Goal: Information Seeking & Learning: Learn about a topic

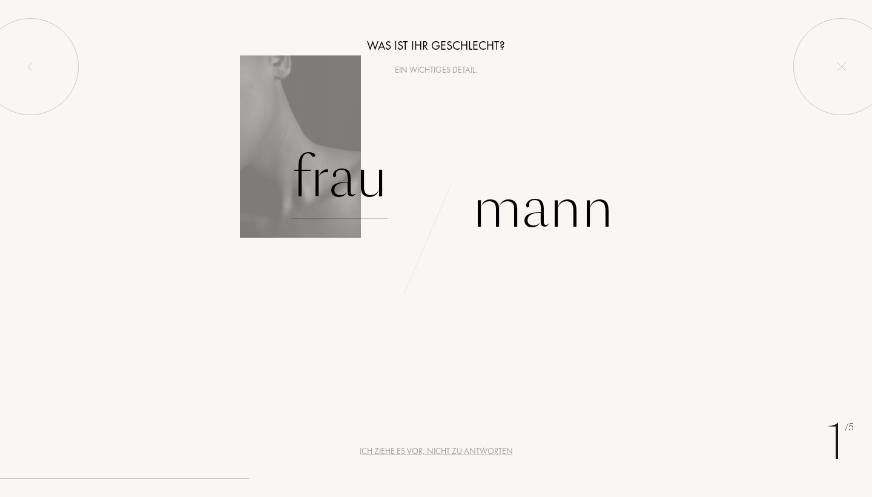
click at [330, 188] on div "Frau" at bounding box center [340, 178] width 96 height 82
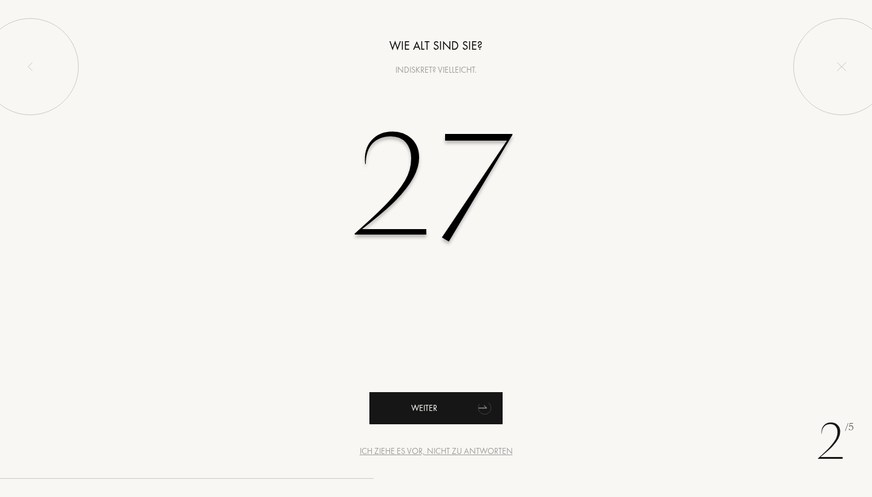
type input "27"
click at [420, 402] on div "Weiter" at bounding box center [435, 408] width 133 height 32
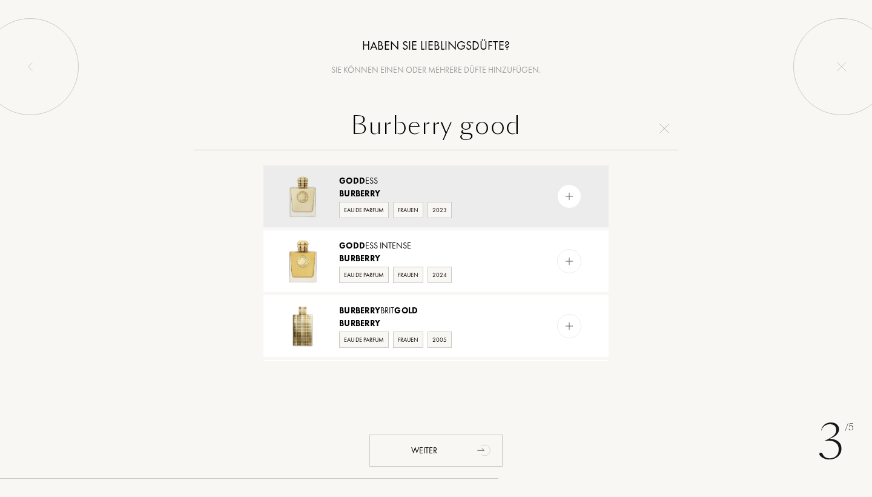
type input "Burberry good"
drag, startPoint x: 399, startPoint y: 373, endPoint x: 566, endPoint y: 199, distance: 241.1
click at [566, 199] on img at bounding box center [570, 197] width 12 height 12
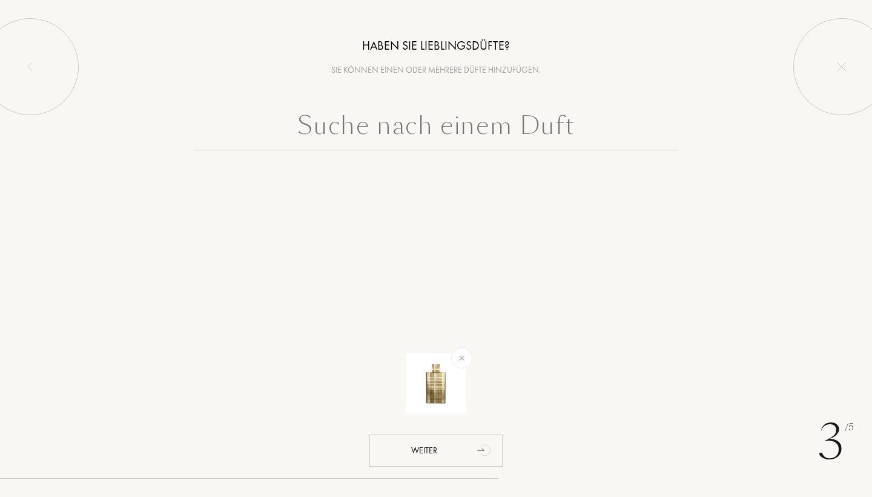
click at [402, 124] on input "text" at bounding box center [436, 129] width 484 height 44
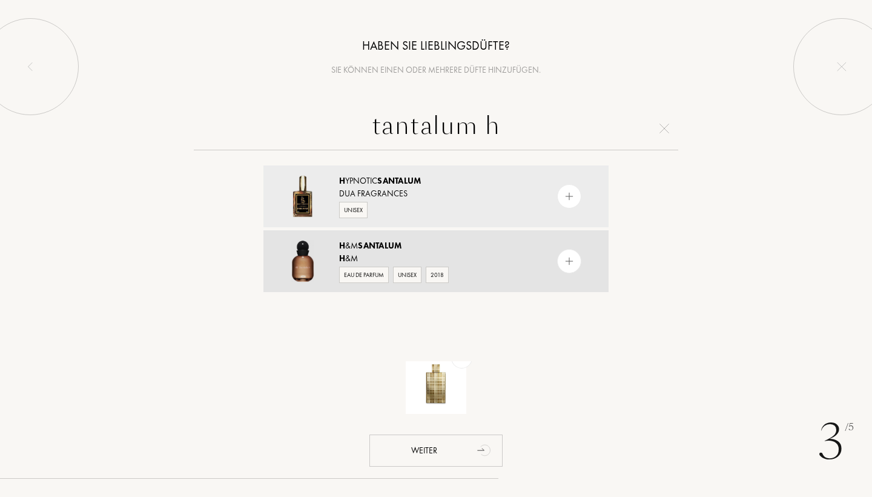
type input "tantalum h"
click at [572, 265] on img at bounding box center [570, 262] width 12 height 12
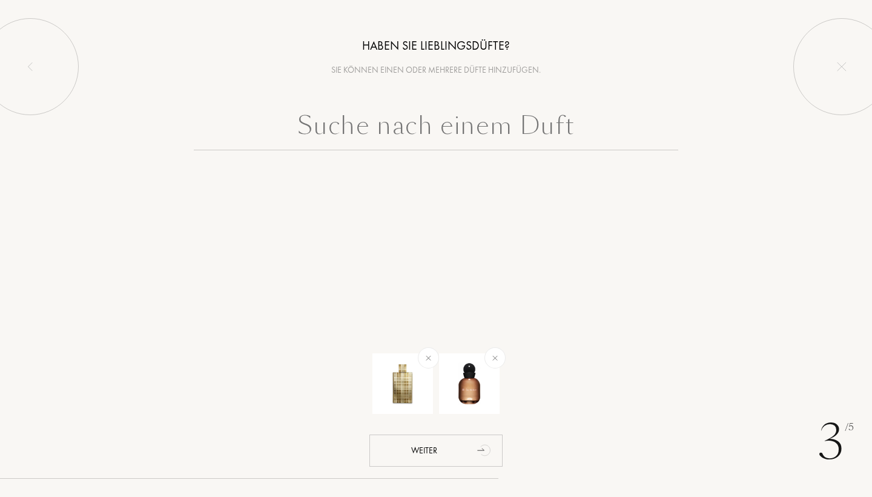
click at [383, 139] on input "text" at bounding box center [436, 129] width 484 height 44
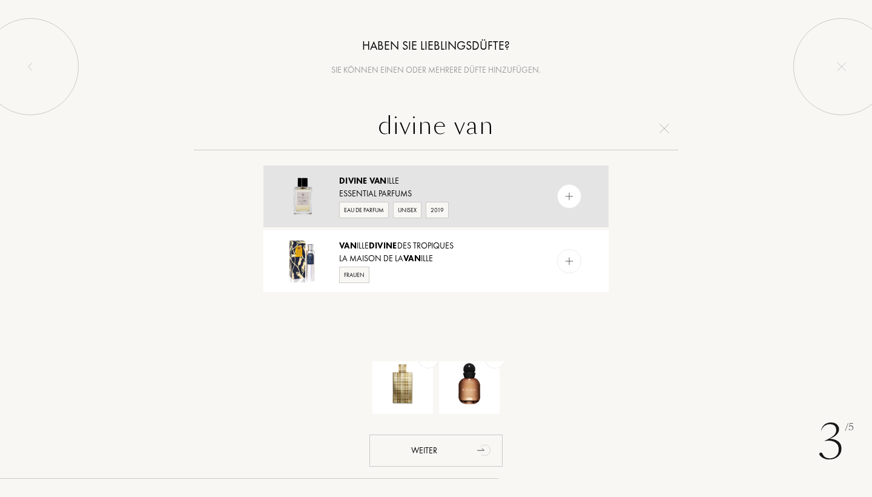
type input "divine van"
click at [573, 196] on img at bounding box center [570, 197] width 12 height 12
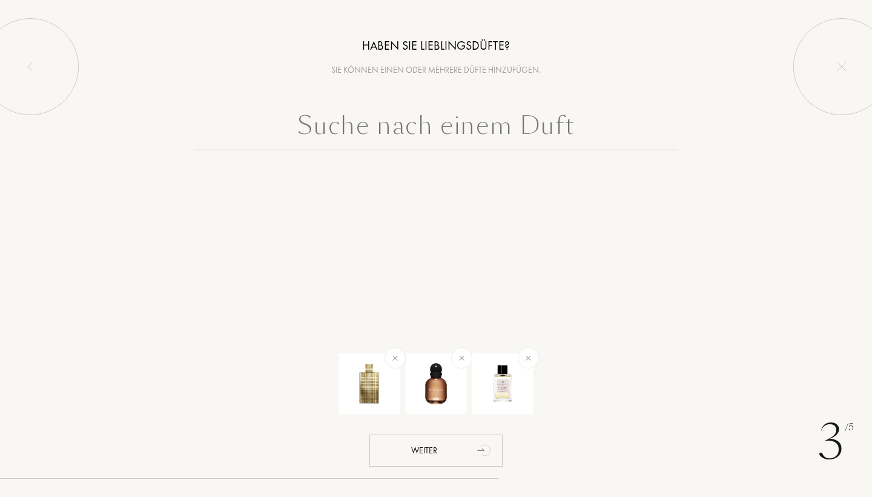
click at [467, 136] on input "text" at bounding box center [436, 129] width 484 height 44
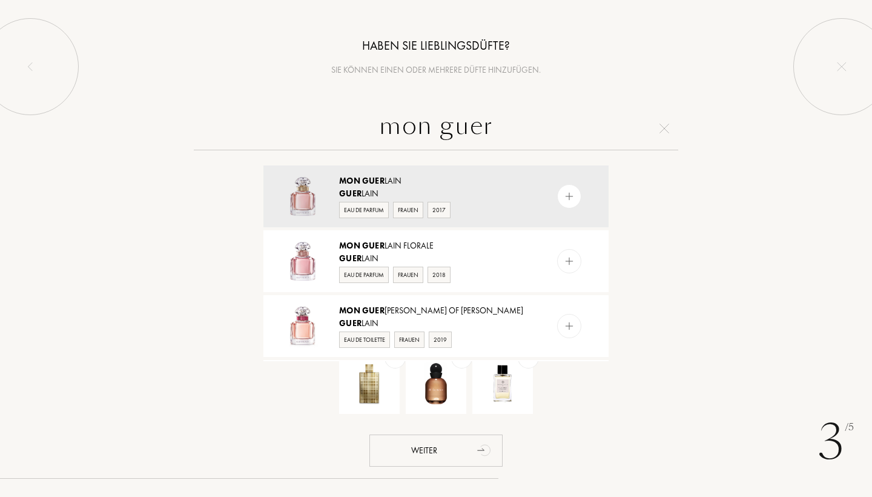
type input "mon tuer"
drag, startPoint x: 467, startPoint y: 136, endPoint x: 563, endPoint y: 193, distance: 110.8
click at [564, 193] on img at bounding box center [570, 197] width 12 height 12
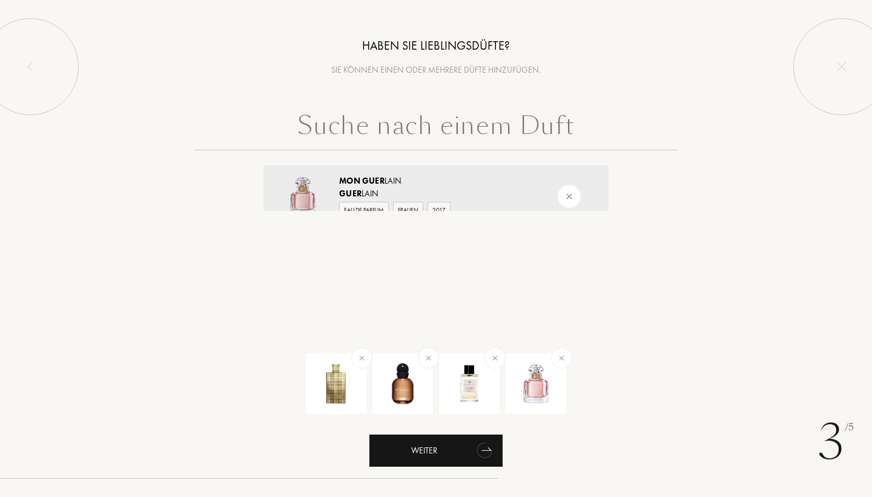
click at [453, 453] on div "Weiter" at bounding box center [435, 450] width 133 height 32
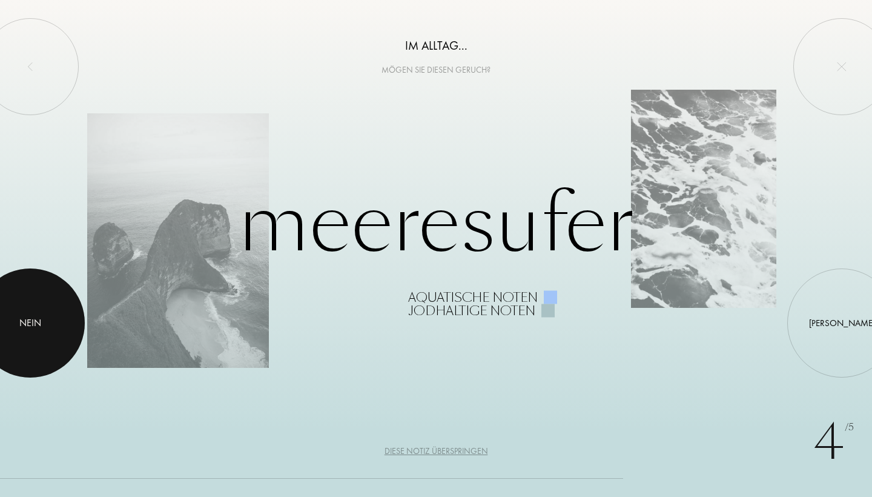
click at [37, 341] on div at bounding box center [30, 322] width 109 height 109
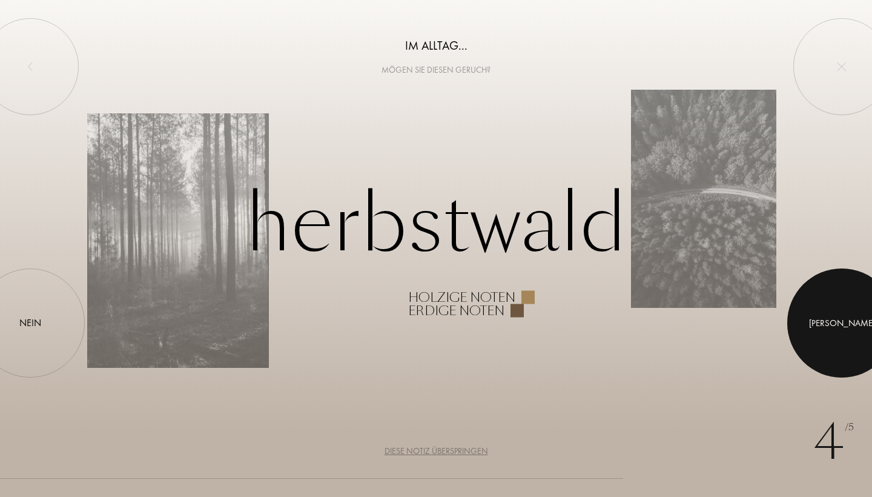
click at [833, 332] on div at bounding box center [841, 322] width 109 height 109
